Goal: Transaction & Acquisition: Purchase product/service

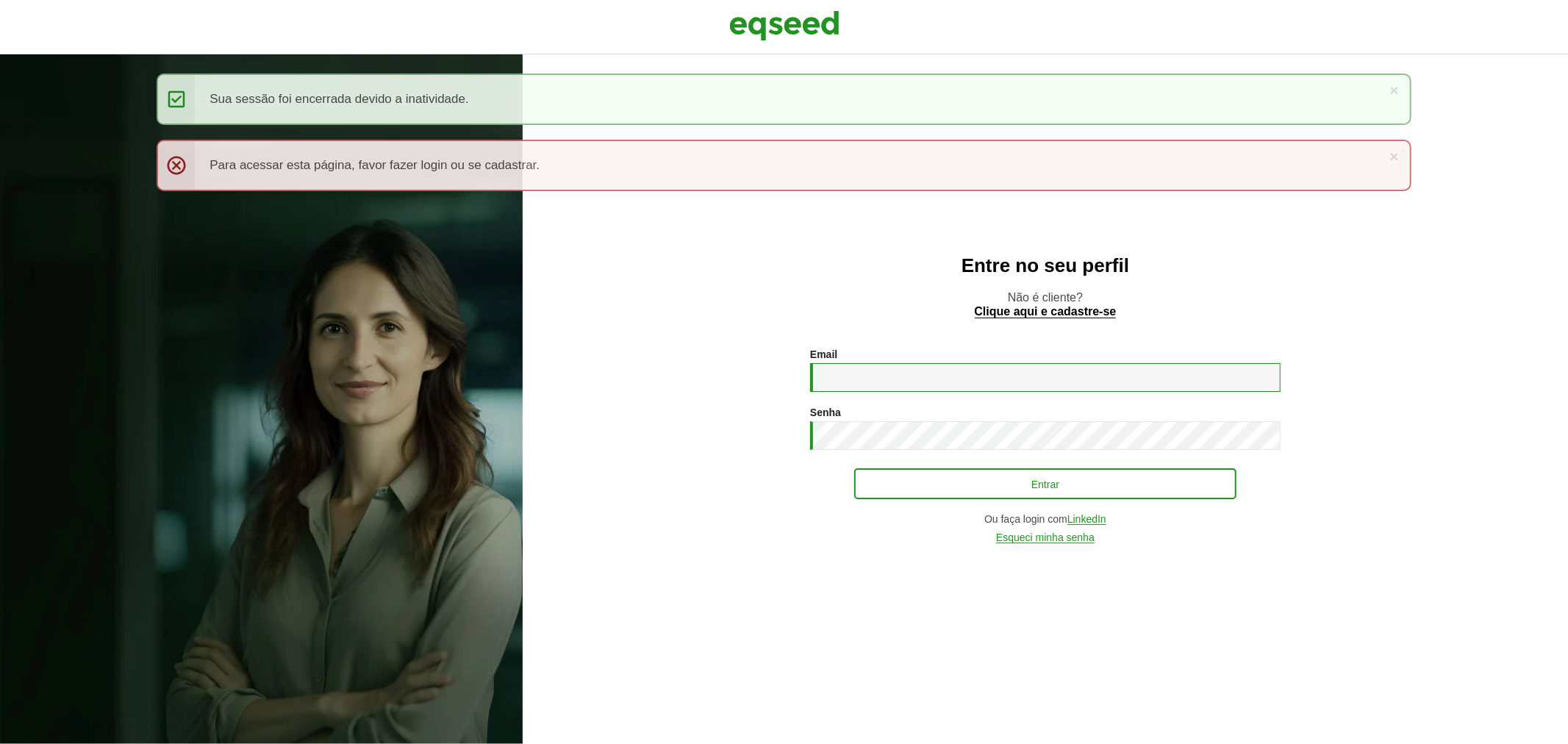
type input "**********"
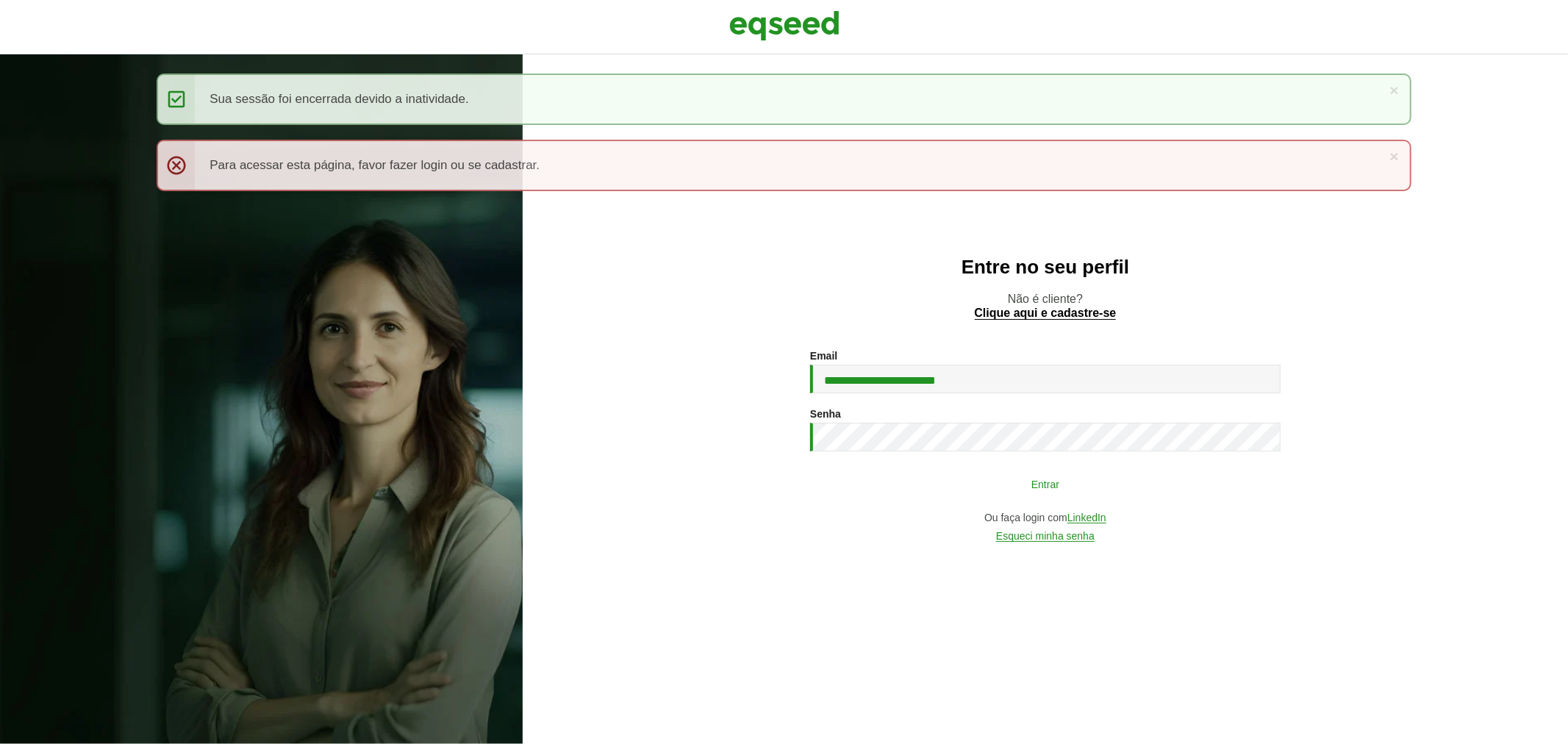
click at [871, 481] on button "Entrar" at bounding box center [1045, 483] width 382 height 28
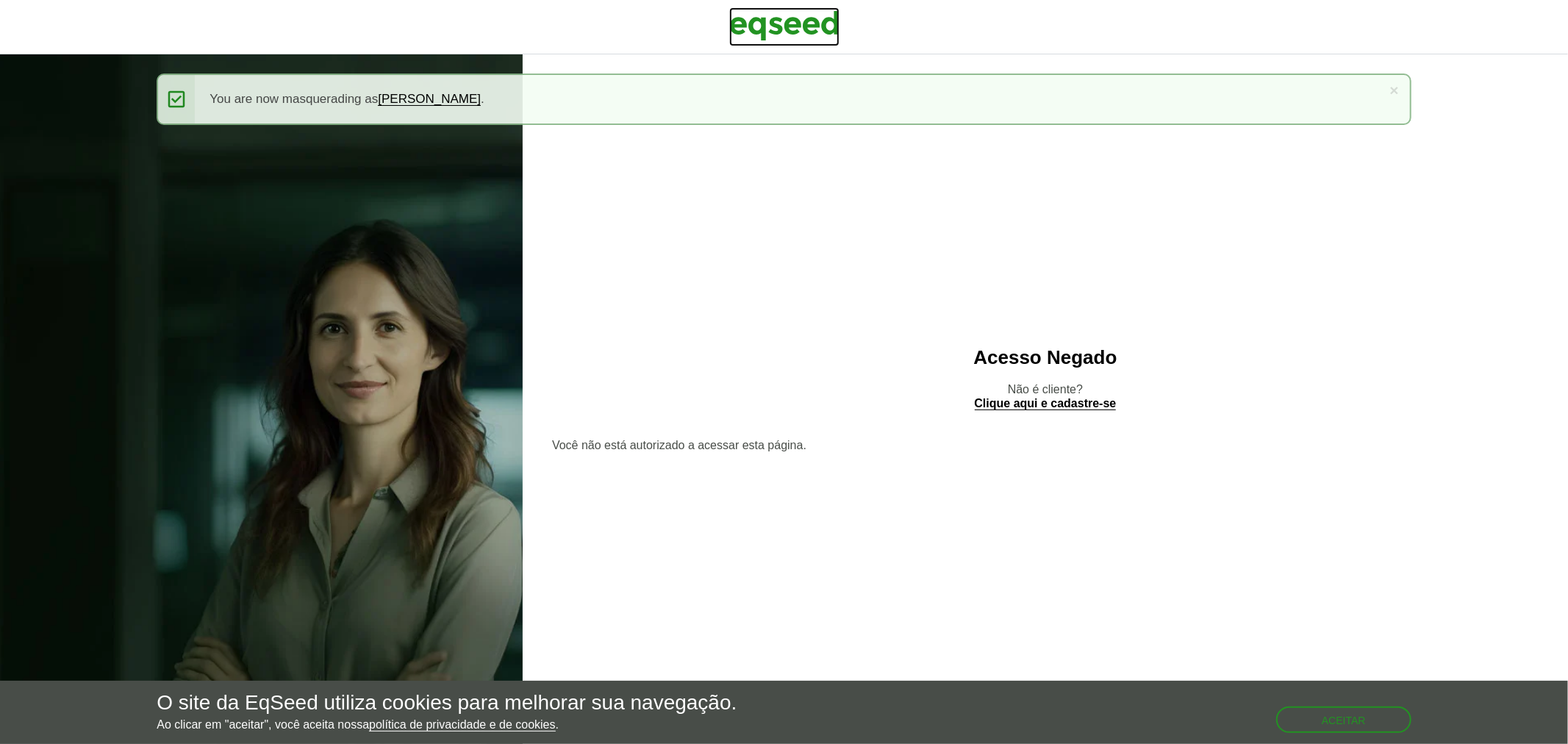
click at [777, 30] on img at bounding box center [784, 26] width 110 height 37
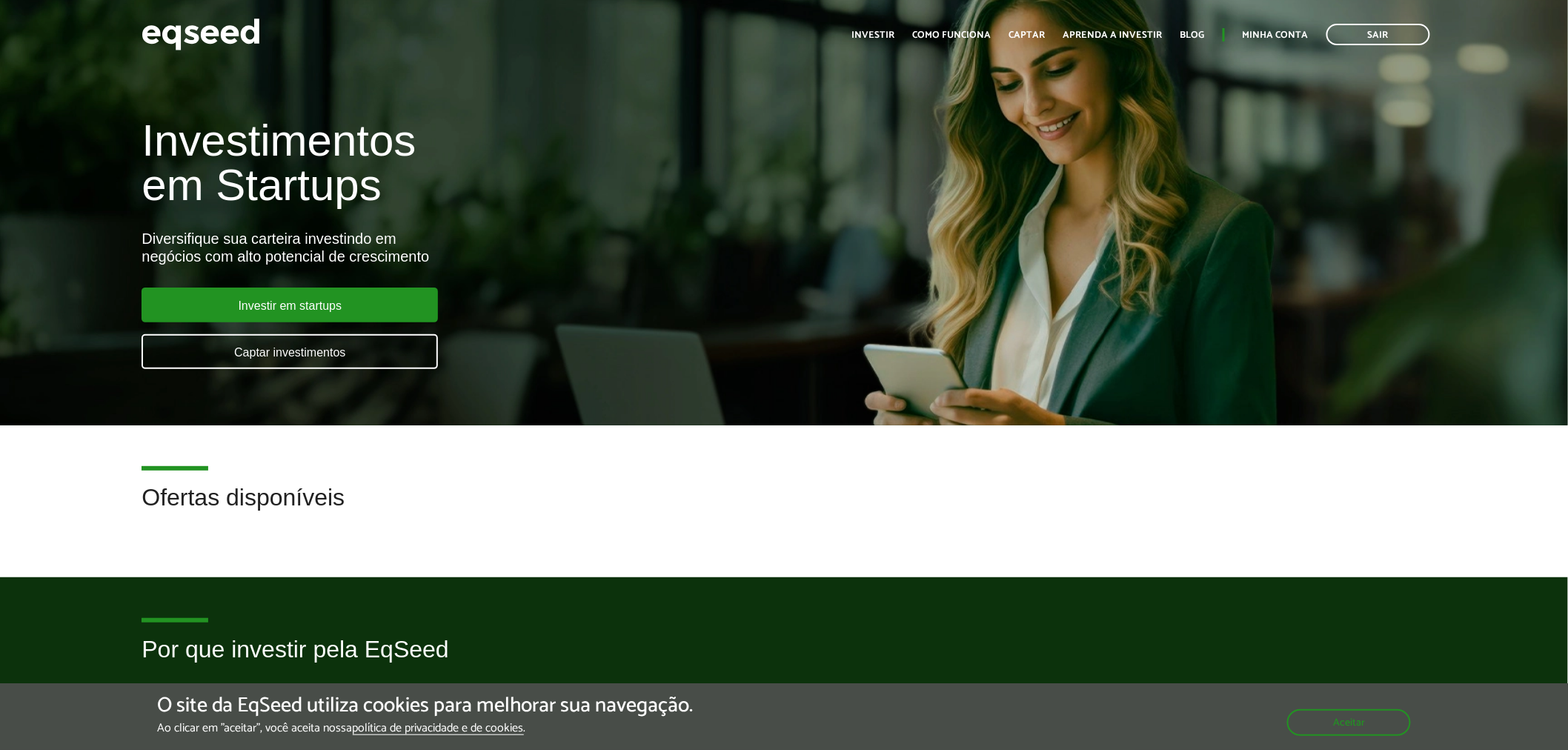
click at [1252, 19] on div "Toggle navigation Início Investir Como funciona Captar Aprenda a investir Blog …" at bounding box center [1141, 34] width 593 height 39
click at [1264, 32] on link "Minha conta" at bounding box center [1276, 35] width 66 height 10
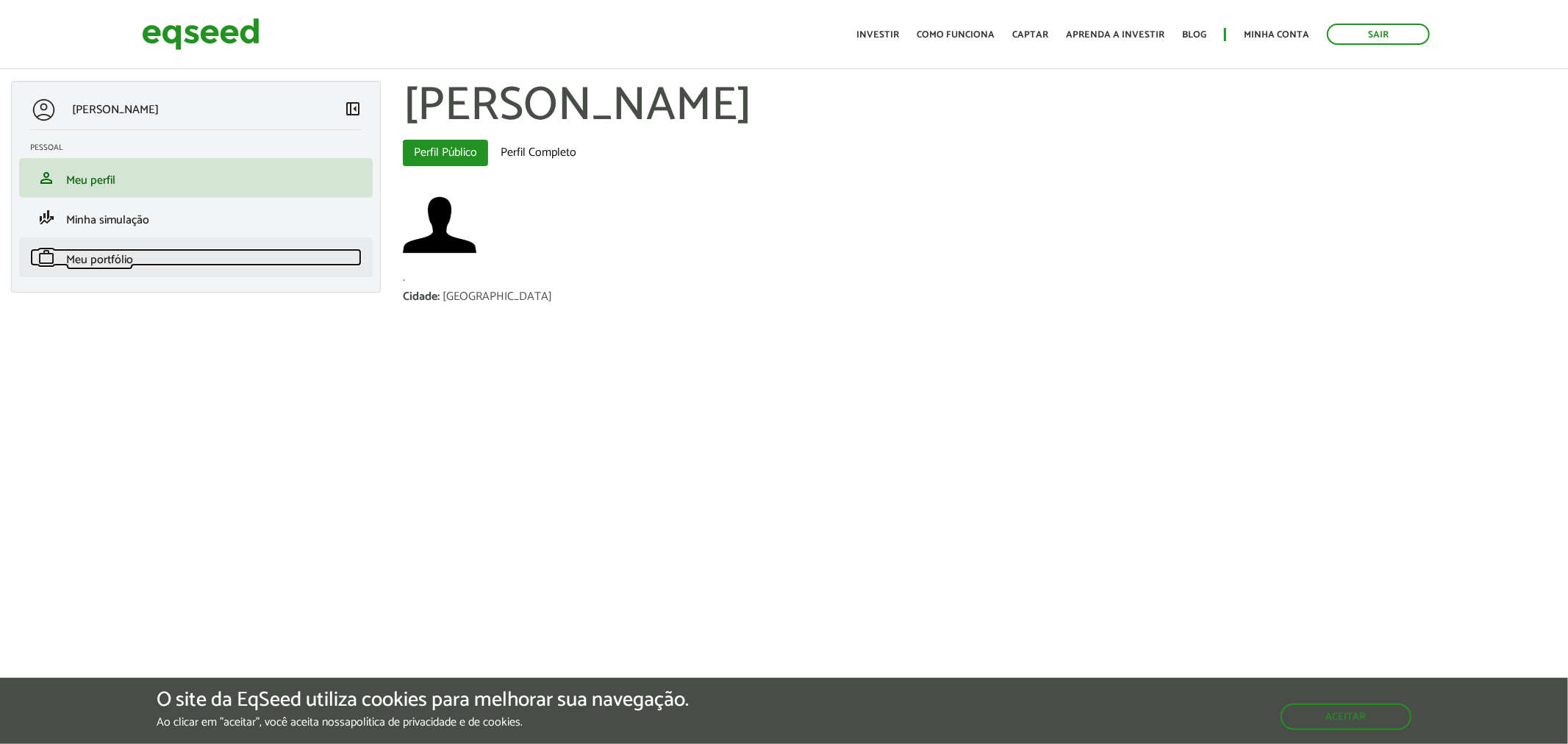
click at [136, 253] on link "work Meu portfólio" at bounding box center [196, 258] width 331 height 18
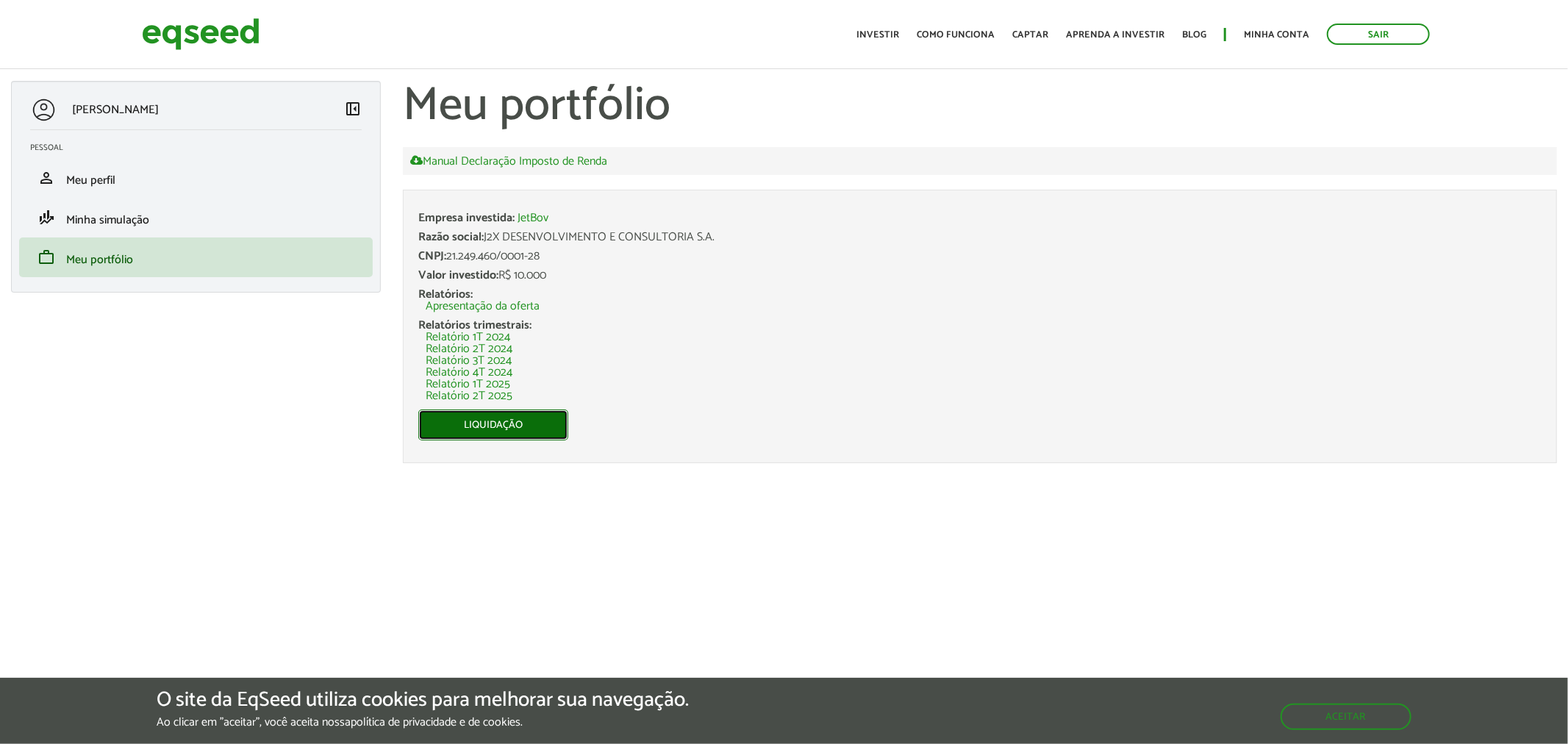
click at [535, 421] on link "Liquidação" at bounding box center [493, 425] width 150 height 31
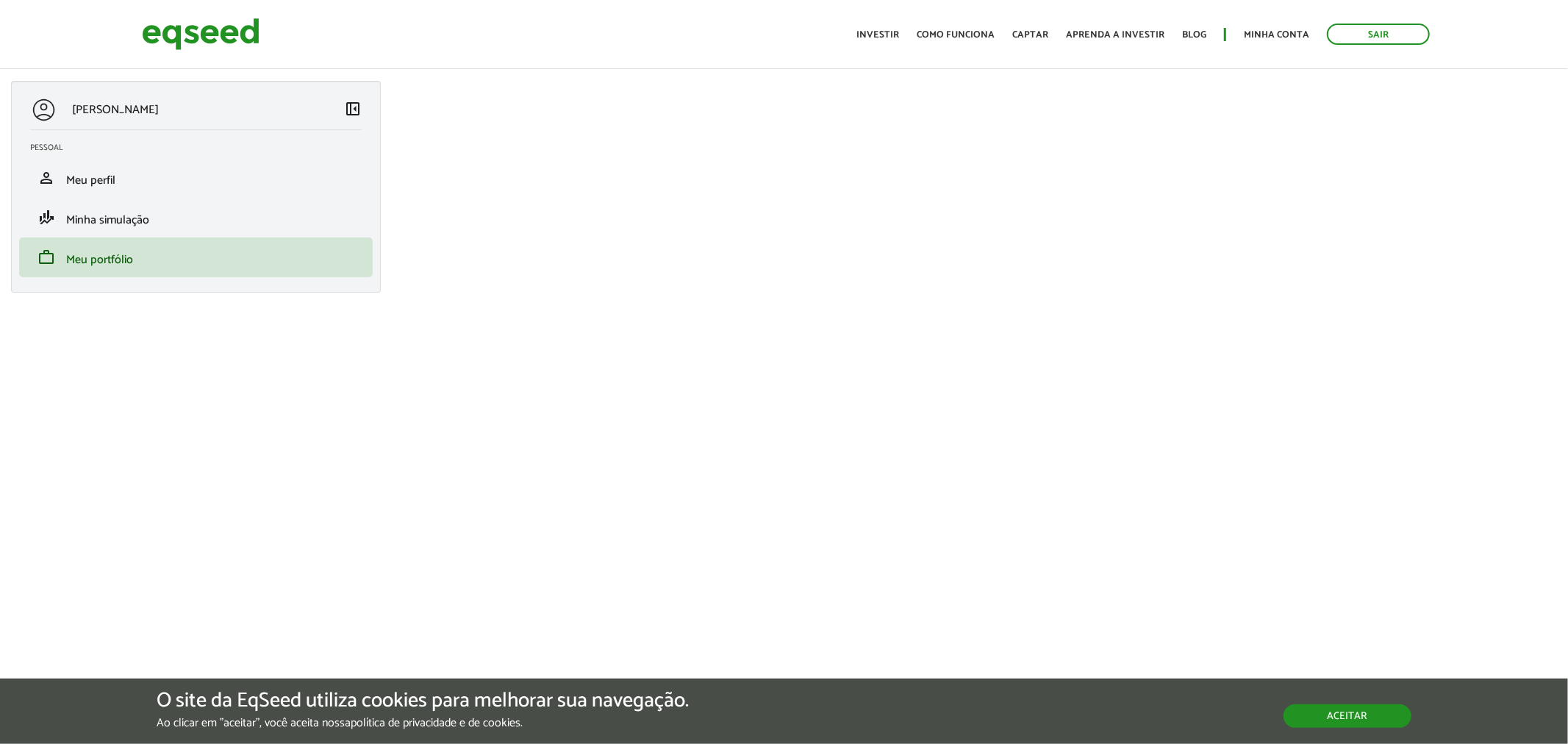
click at [1353, 724] on button "Aceitar" at bounding box center [1347, 716] width 128 height 24
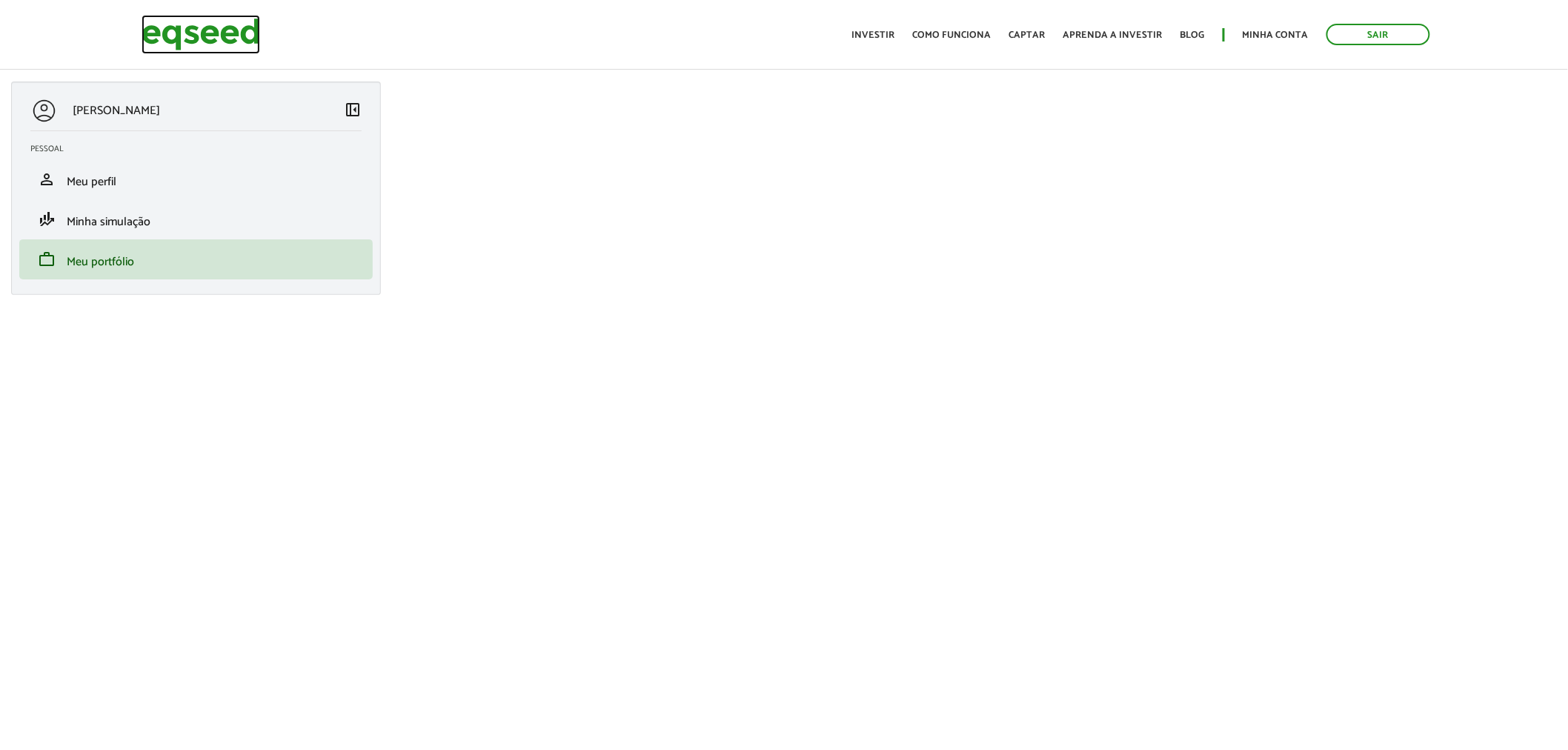
click at [158, 33] on img at bounding box center [200, 34] width 118 height 39
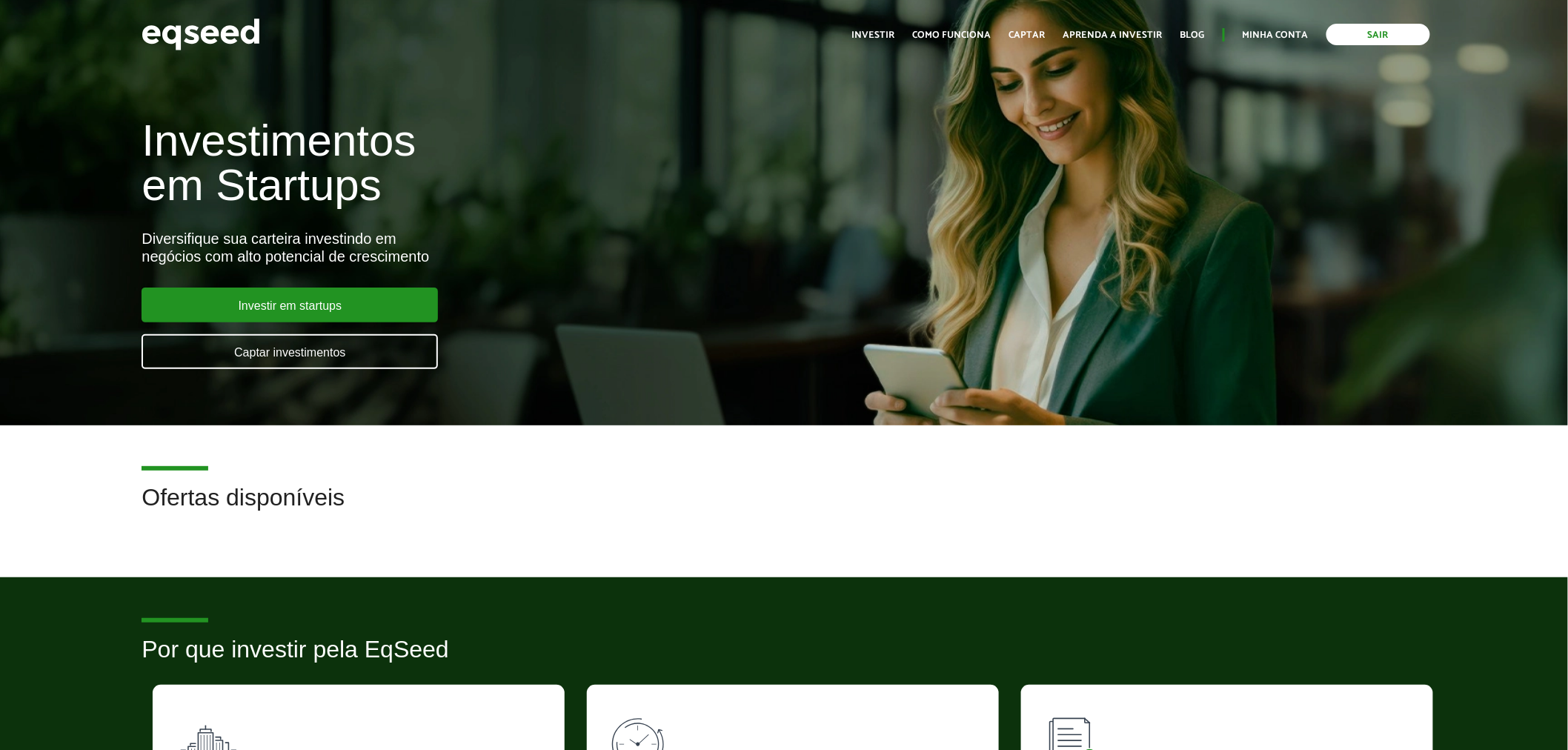
click at [1372, 40] on link "Sair" at bounding box center [1377, 34] width 103 height 22
click at [1287, 31] on link "Login" at bounding box center [1294, 35] width 29 height 10
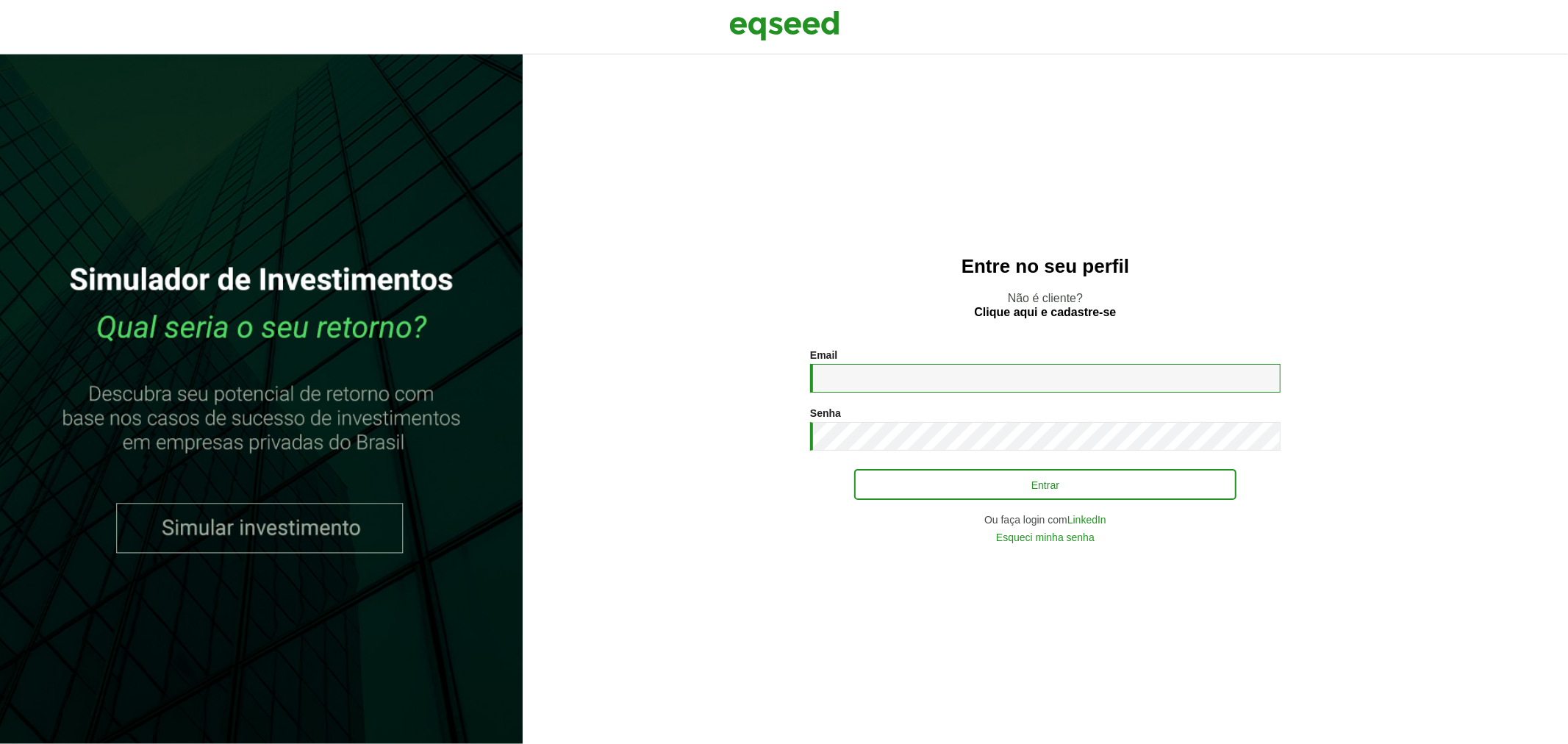
type input "**********"
click at [938, 474] on button "Entrar" at bounding box center [1045, 484] width 382 height 28
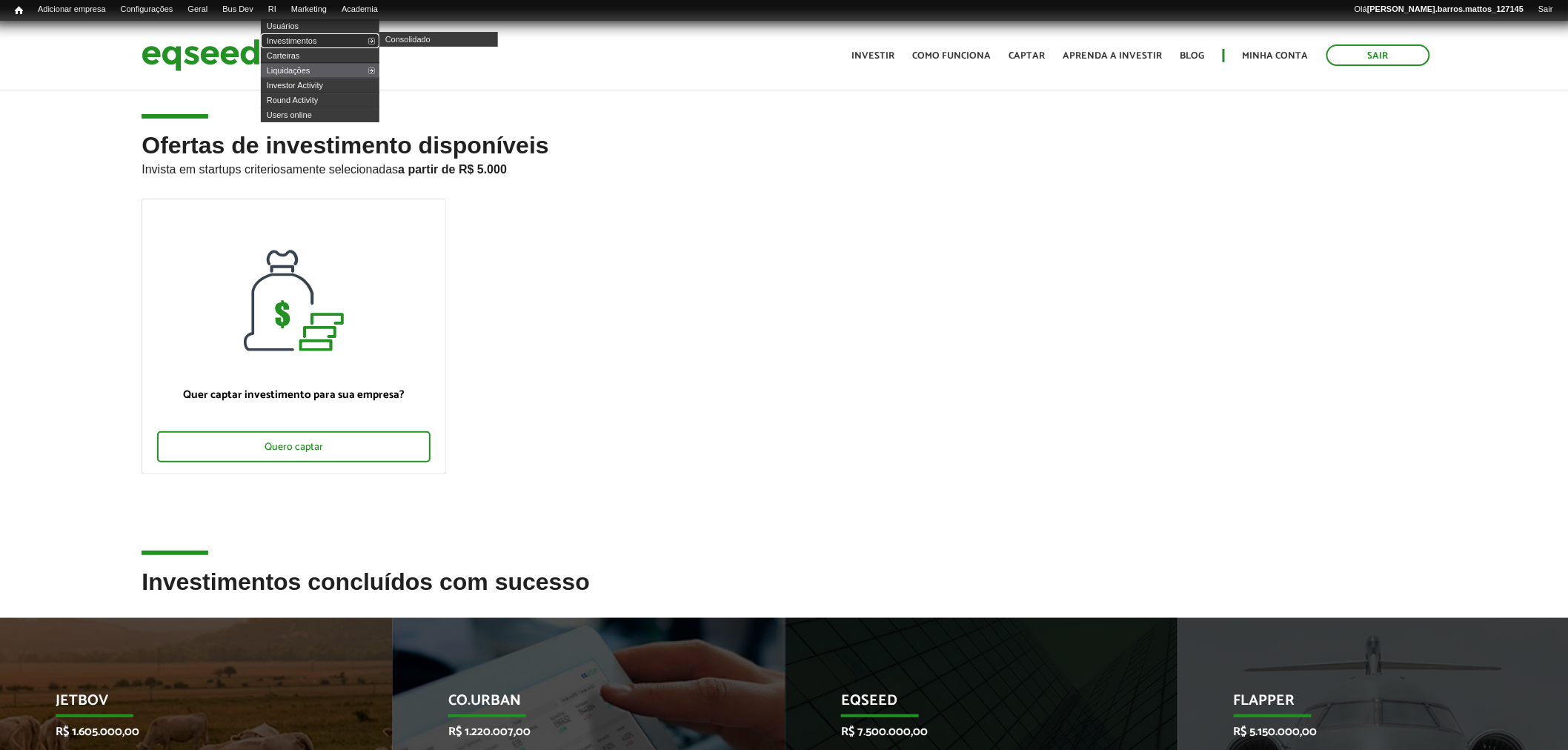
click at [292, 37] on link "Investimentos" at bounding box center [320, 41] width 118 height 15
